Goal: Share content

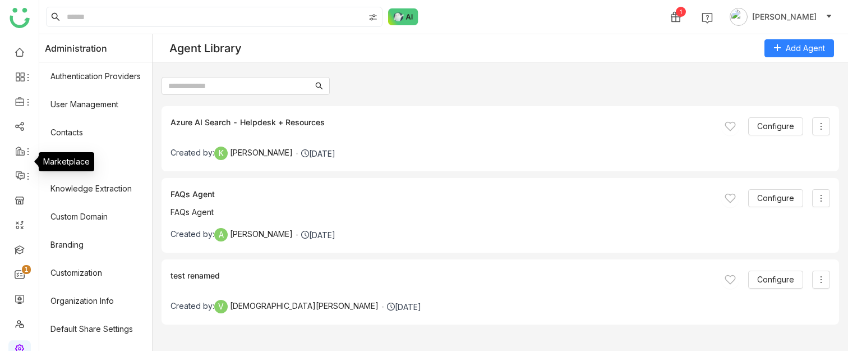
scroll to position [245, 0]
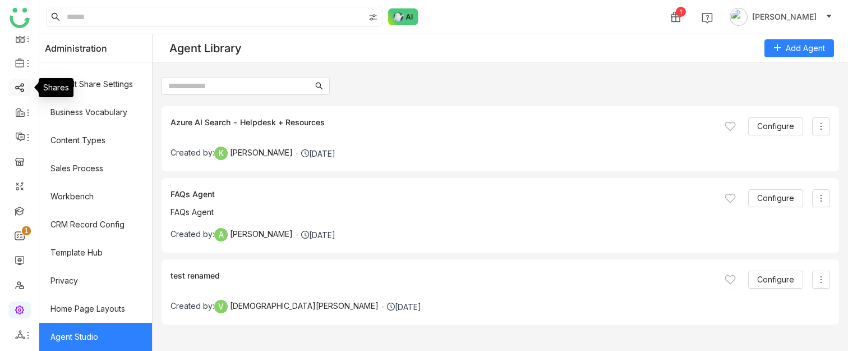
click at [19, 87] on link at bounding box center [20, 87] width 10 height 10
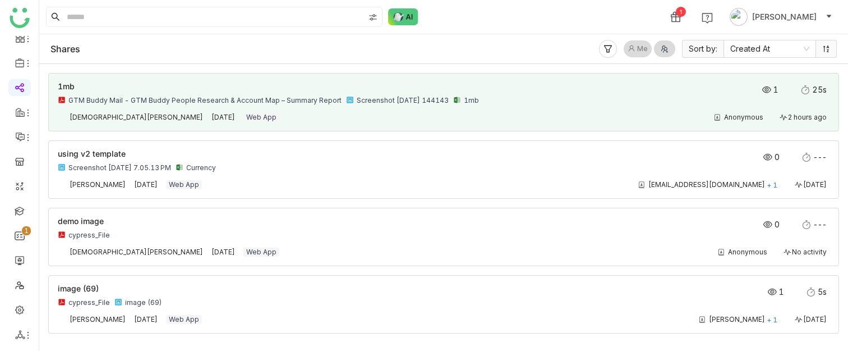
click at [457, 91] on div "1mb GTM Buddy Mail - GTM Buddy People Research & Account Map – Summary Report S…" at bounding box center [366, 93] width 617 height 22
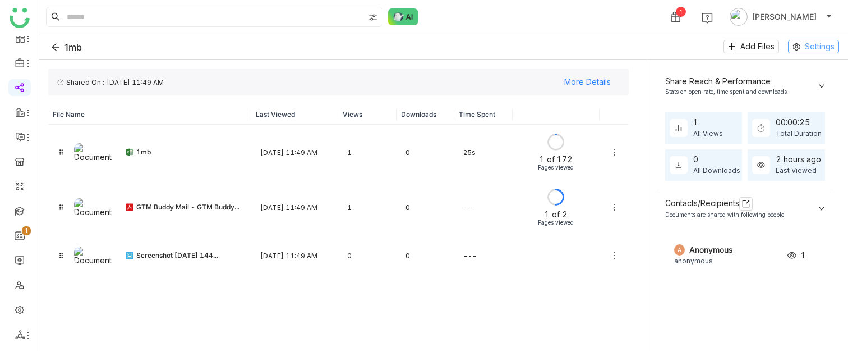
click at [811, 48] on span "Settings" at bounding box center [820, 46] width 30 height 12
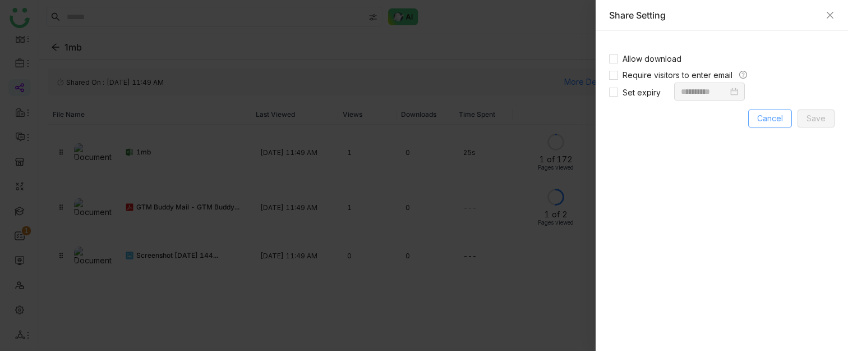
click at [771, 109] on button "Cancel" at bounding box center [770, 118] width 44 height 18
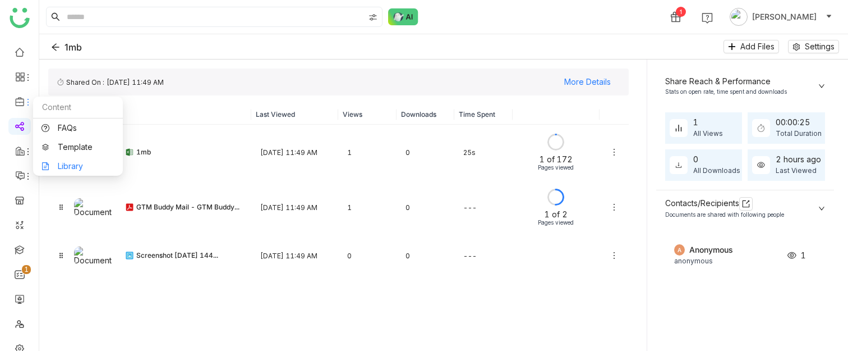
click at [68, 167] on link "Library" at bounding box center [78, 166] width 73 height 8
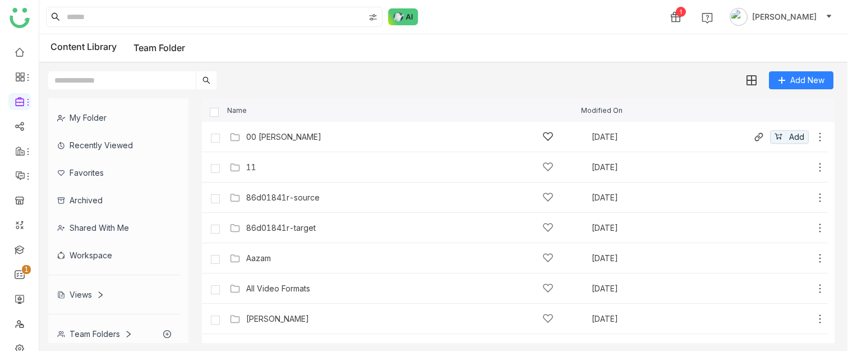
click at [408, 135] on div "00 [PERSON_NAME]" at bounding box center [399, 137] width 307 height 12
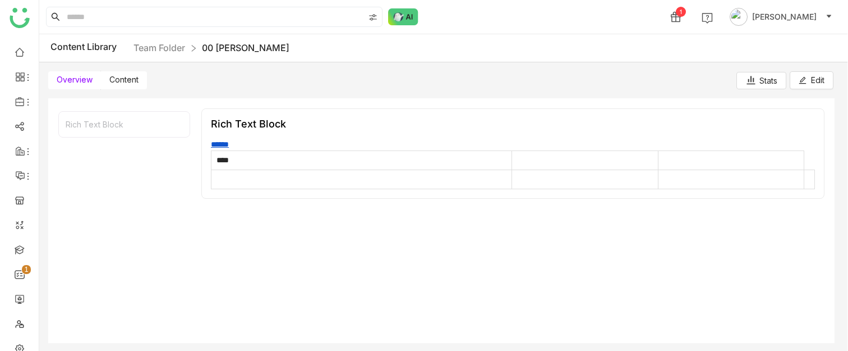
click at [115, 80] on span "Content" at bounding box center [123, 80] width 29 height 10
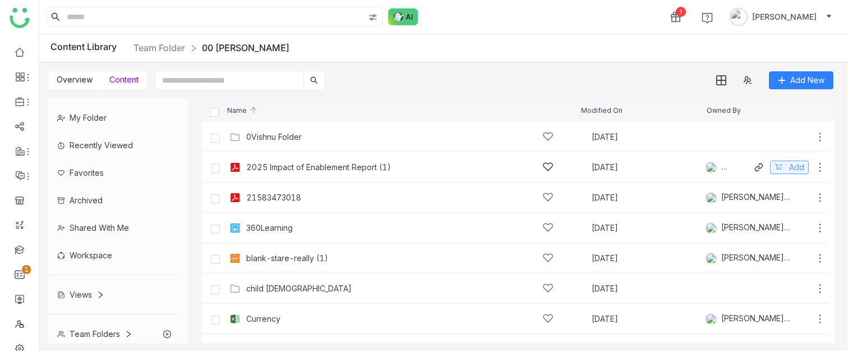
click at [795, 164] on span "Add" at bounding box center [796, 167] width 15 height 12
click at [608, 15] on div "Share" at bounding box center [619, 17] width 22 height 12
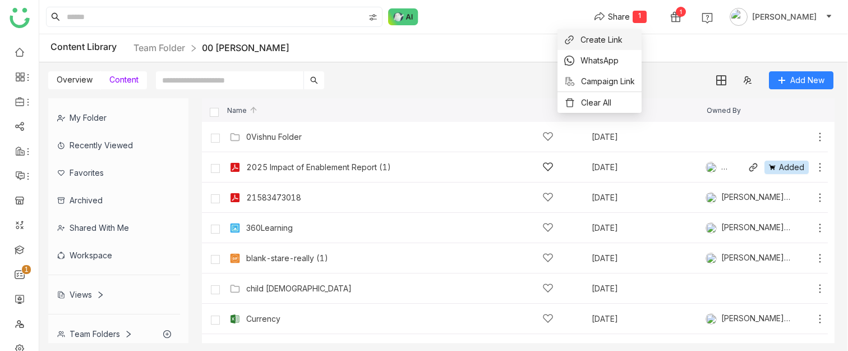
click at [600, 43] on span "Create Link" at bounding box center [601, 40] width 42 height 12
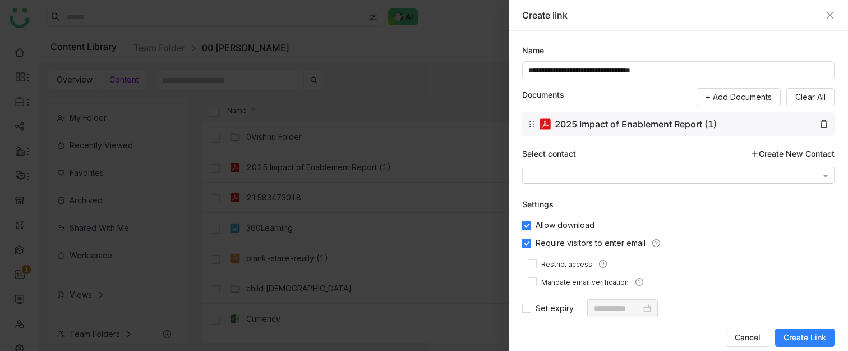
click at [611, 172] on input "text" at bounding box center [674, 176] width 292 height 8
type input "*****"
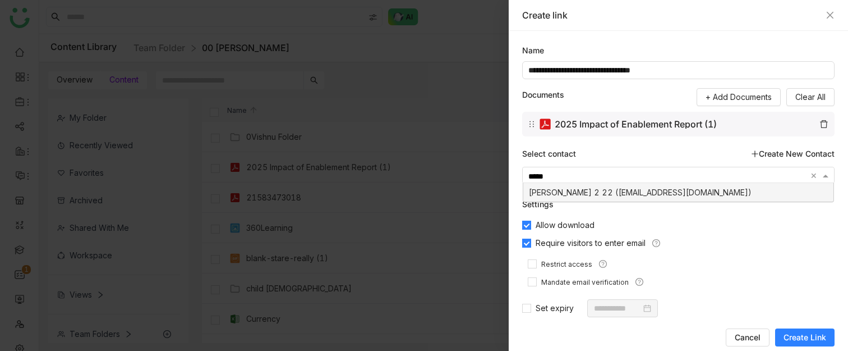
click at [616, 193] on div "[PERSON_NAME] 2 22 ([EMAIL_ADDRESS][DOMAIN_NAME])" at bounding box center [678, 192] width 310 height 19
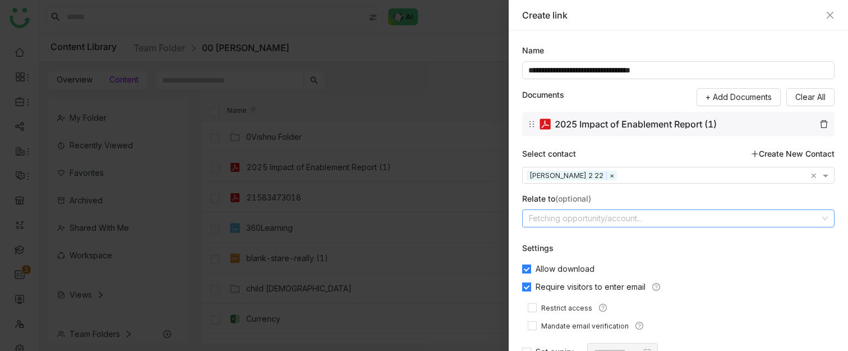
click at [577, 222] on input at bounding box center [674, 218] width 291 height 17
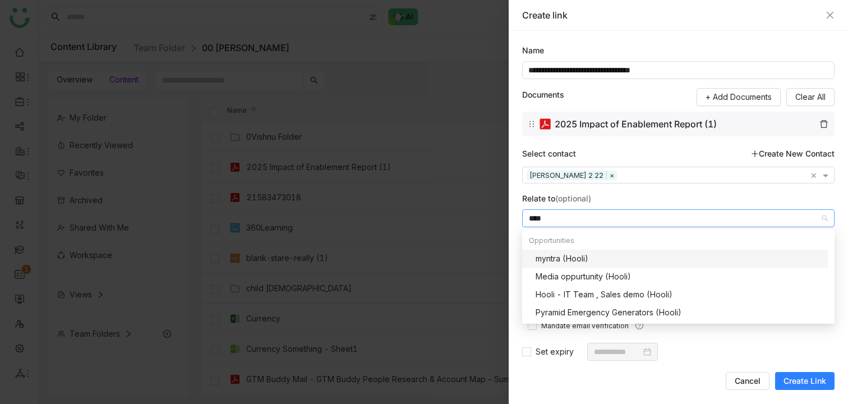
type input "****"
click at [826, 13] on icon "Close" at bounding box center [830, 15] width 9 height 9
